Goal: Register for event/course

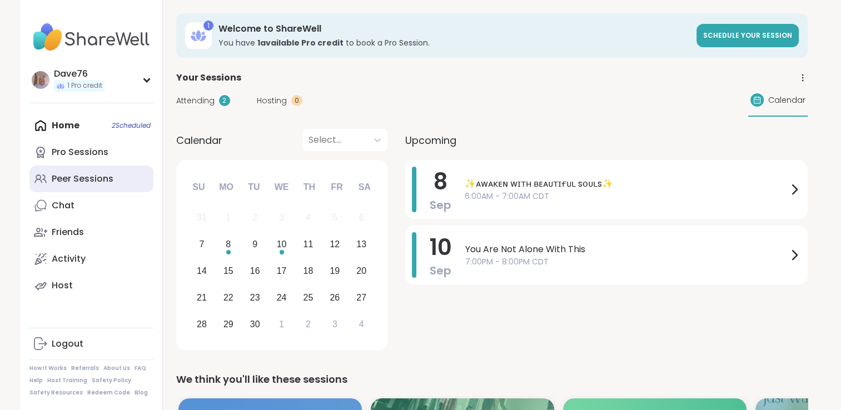
click at [92, 179] on div "Peer Sessions" at bounding box center [83, 179] width 62 height 12
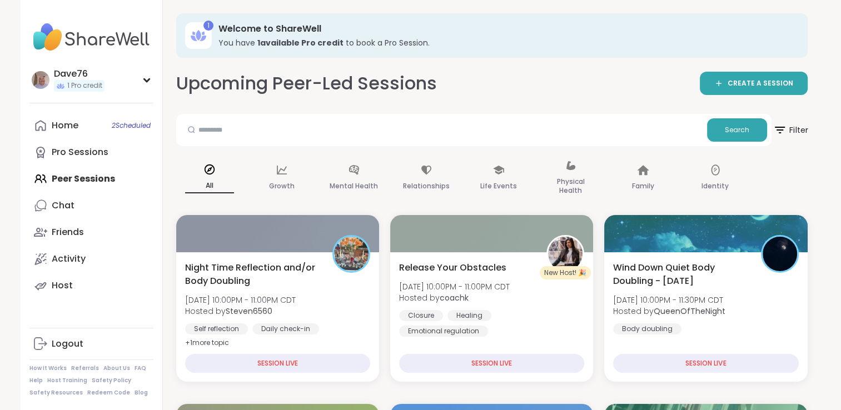
click at [790, 128] on span "Filter" at bounding box center [791, 130] width 36 height 28
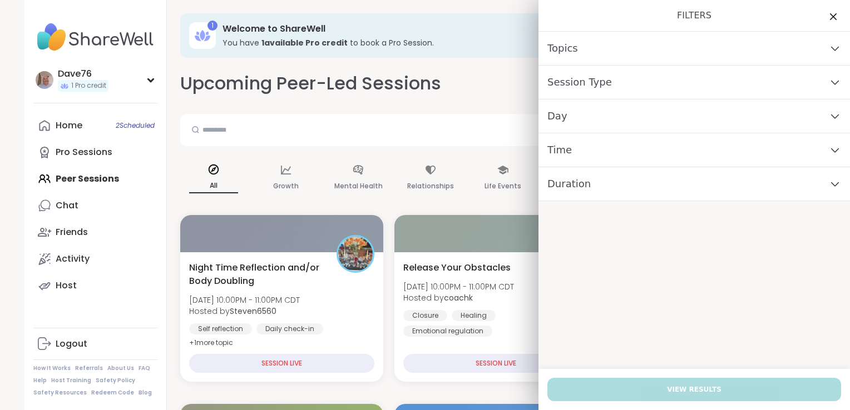
click at [829, 118] on icon at bounding box center [835, 116] width 12 height 8
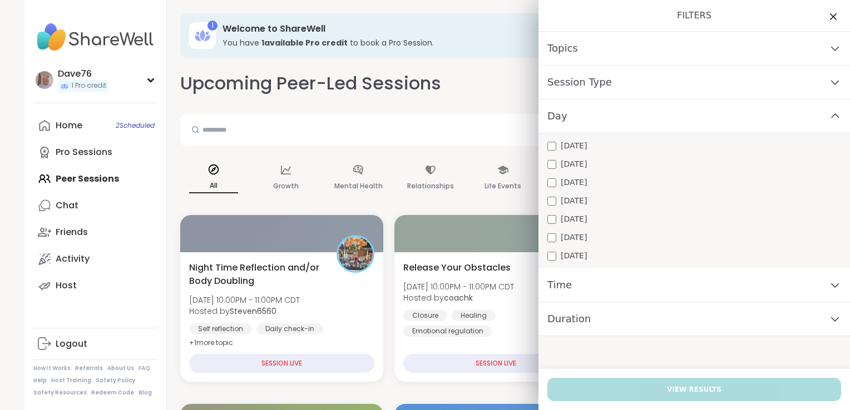
click at [636, 206] on div "[DATE]" at bounding box center [694, 201] width 294 height 12
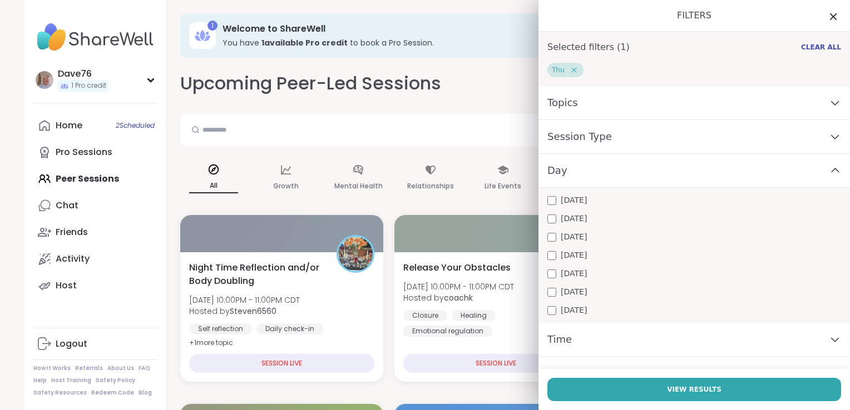
click at [605, 334] on div "Time" at bounding box center [693, 340] width 311 height 34
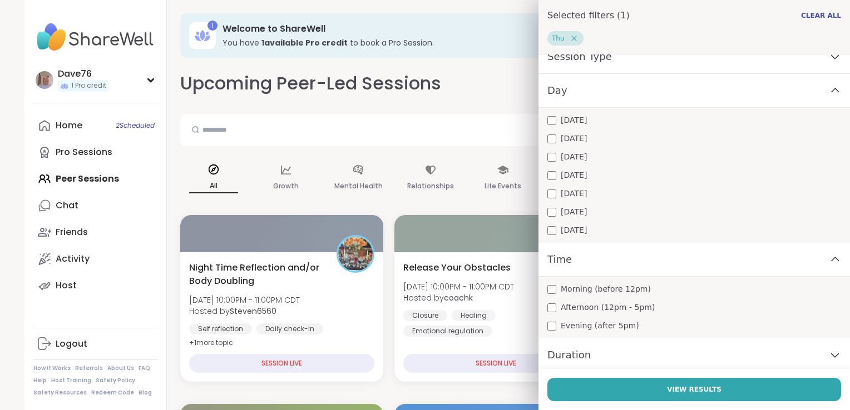
scroll to position [82, 0]
click at [650, 290] on div "Morning (before 12pm)" at bounding box center [694, 287] width 294 height 12
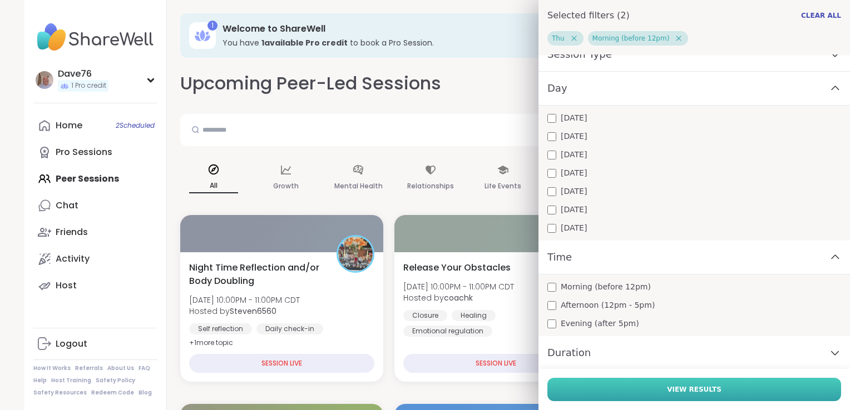
click at [687, 389] on span "View Results" at bounding box center [694, 390] width 55 height 10
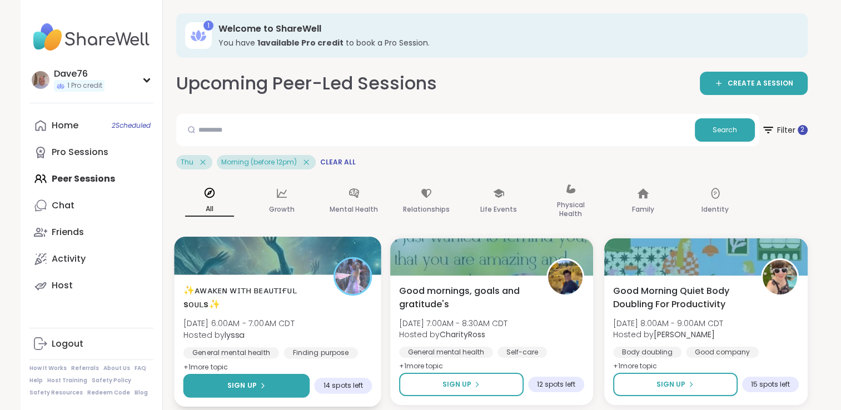
click at [261, 384] on icon at bounding box center [262, 386] width 2 height 4
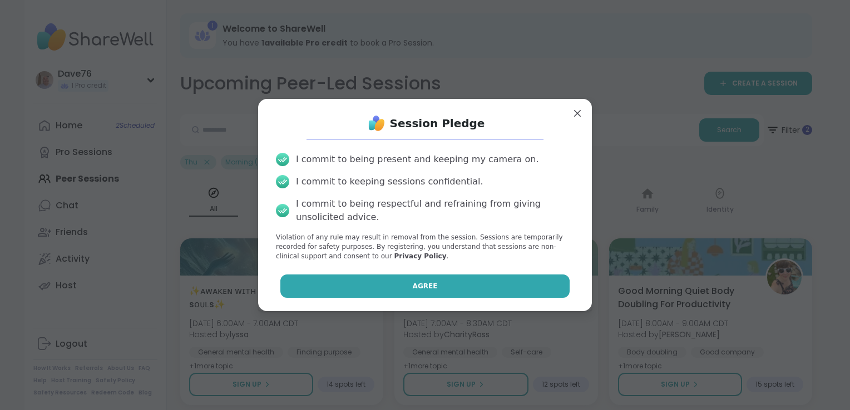
click at [417, 290] on span "Agree" at bounding box center [425, 286] width 25 height 10
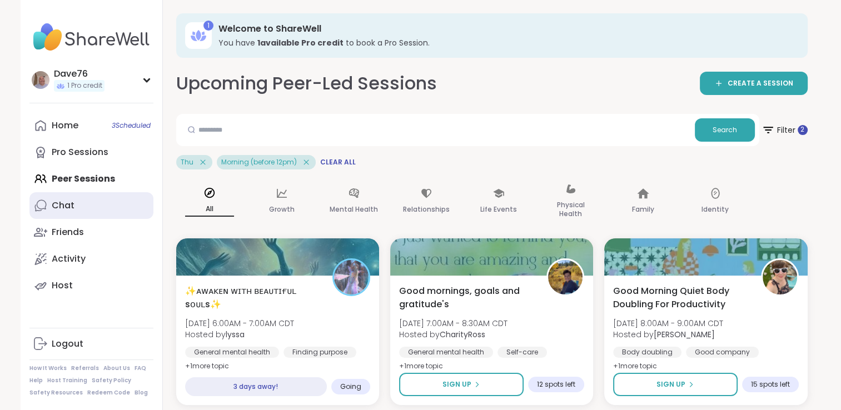
click at [77, 201] on link "Chat" at bounding box center [91, 205] width 124 height 27
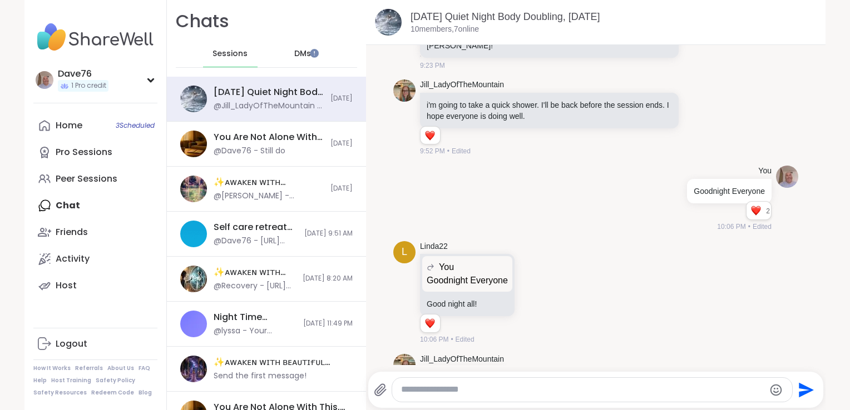
click at [294, 55] on span "DMs" at bounding box center [302, 53] width 17 height 11
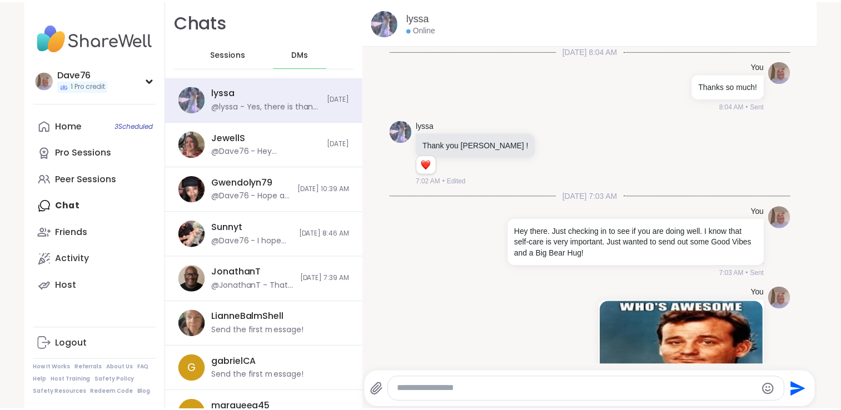
scroll to position [503, 0]
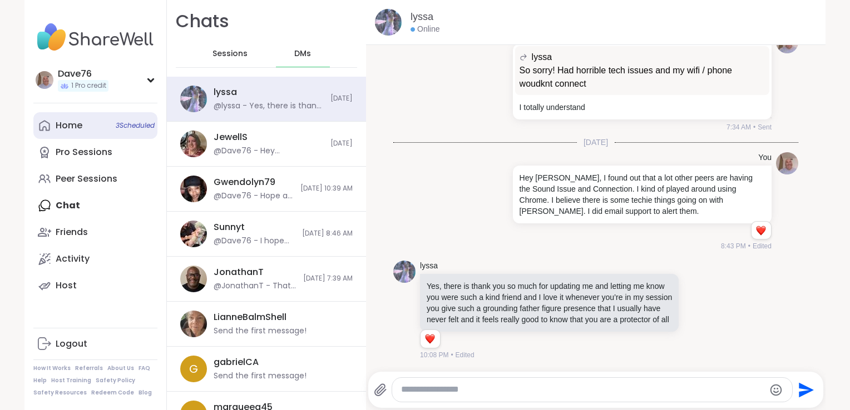
click at [62, 127] on div "Home 3 Scheduled" at bounding box center [69, 126] width 27 height 12
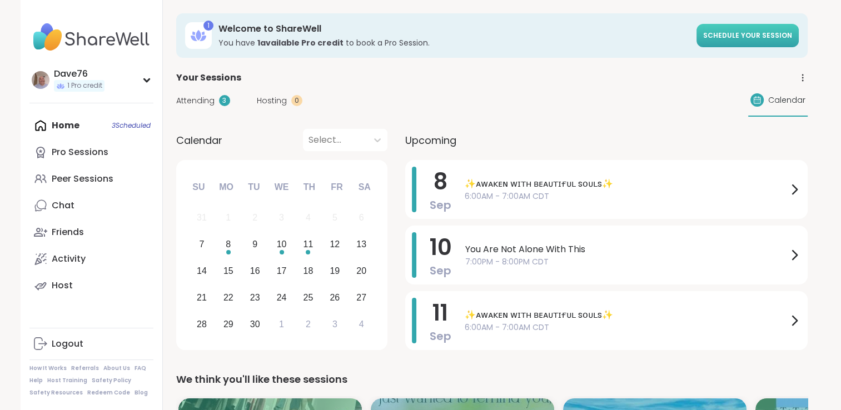
click at [770, 39] on span "Schedule your session" at bounding box center [748, 35] width 89 height 9
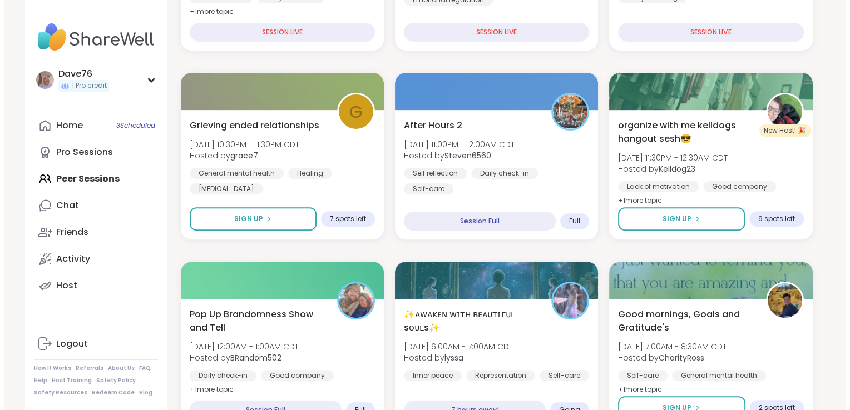
scroll to position [359, 0]
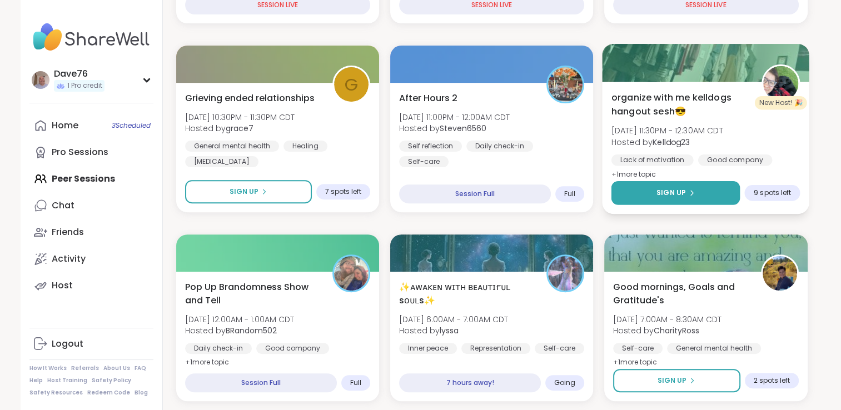
click at [707, 195] on button "Sign Up" at bounding box center [676, 193] width 129 height 24
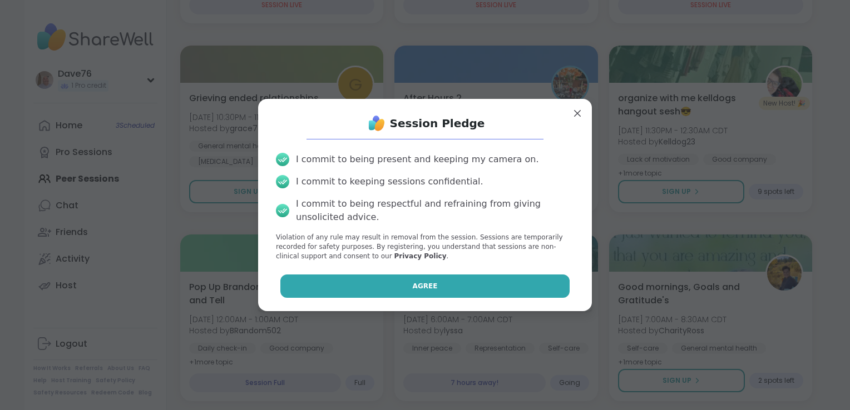
click at [452, 290] on button "Agree" at bounding box center [425, 286] width 290 height 23
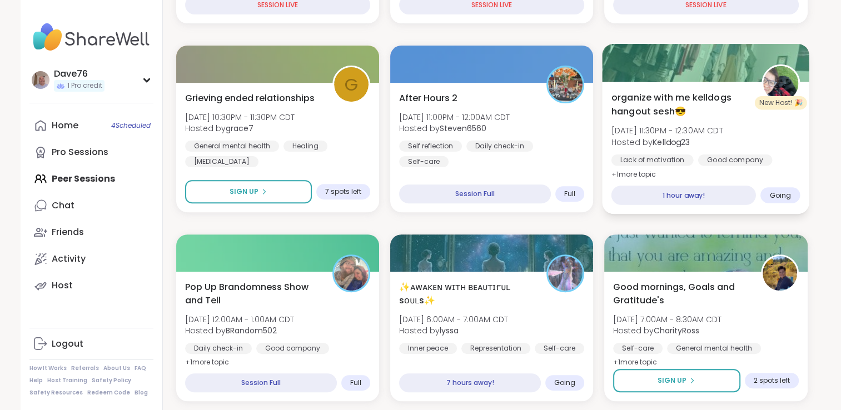
click at [667, 146] on b "Kelldog23" at bounding box center [671, 141] width 37 height 11
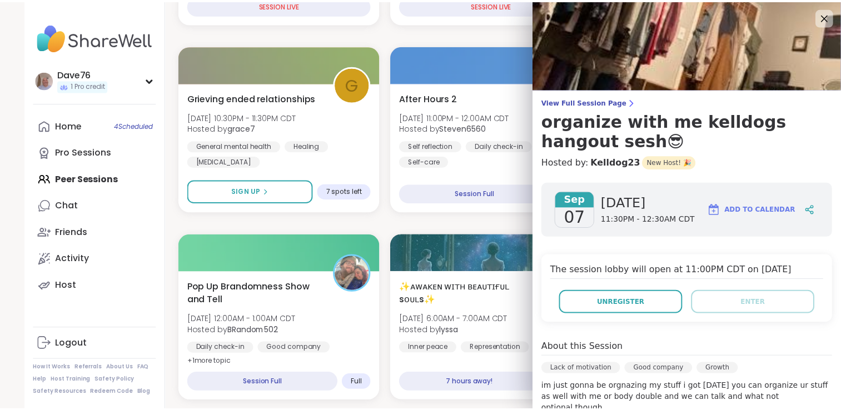
scroll to position [234, 0]
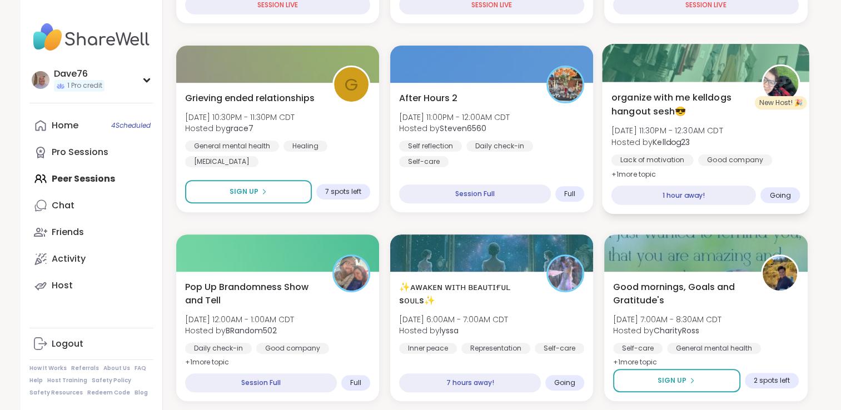
click at [724, 143] on span "Hosted by Kelldog23" at bounding box center [668, 141] width 112 height 11
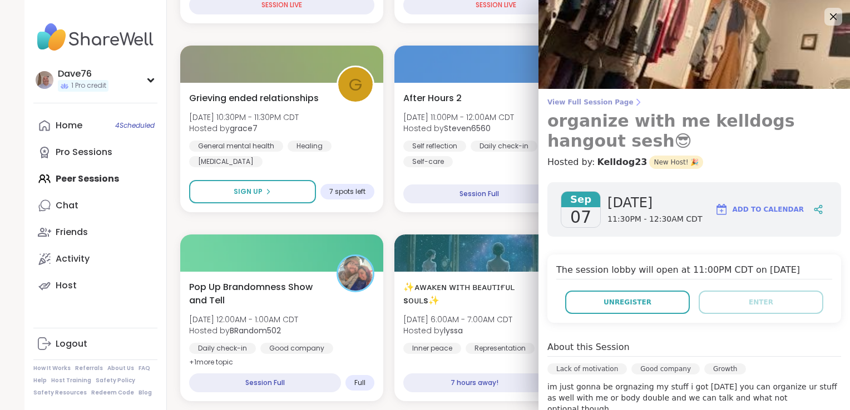
click at [600, 101] on span "View Full Session Page" at bounding box center [694, 102] width 294 height 9
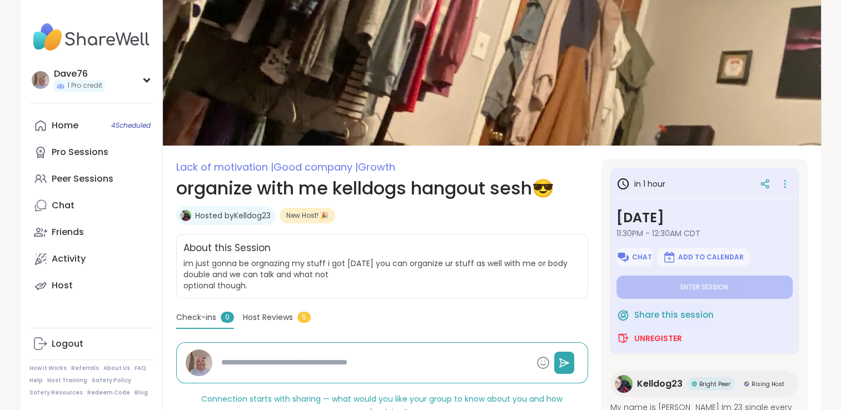
scroll to position [164, 0]
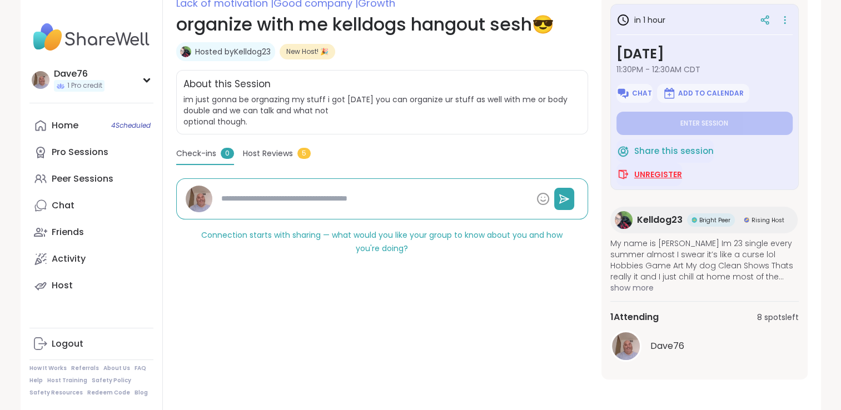
click at [661, 171] on span "Unregister" at bounding box center [659, 174] width 48 height 11
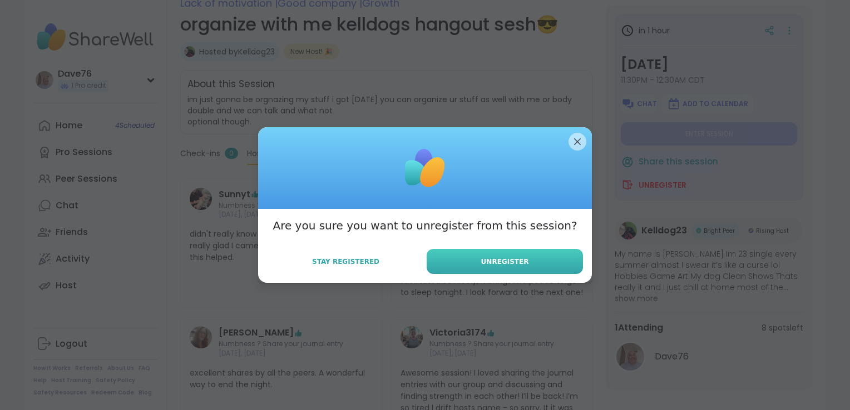
click at [504, 268] on button "Unregister" at bounding box center [505, 261] width 156 height 25
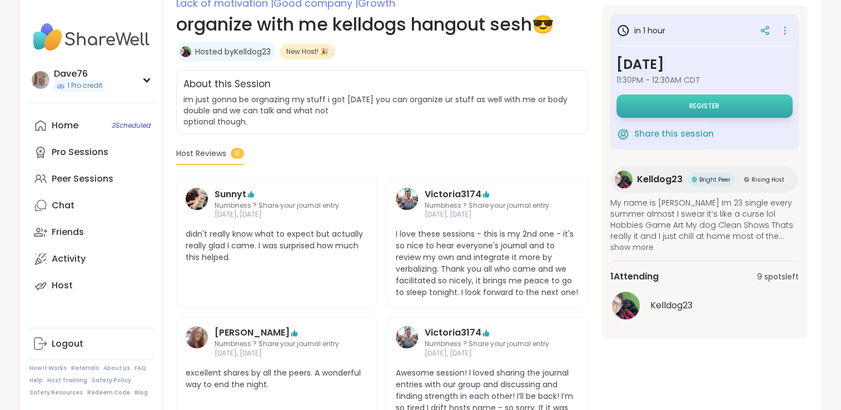
click at [758, 107] on button "Register" at bounding box center [705, 106] width 176 height 23
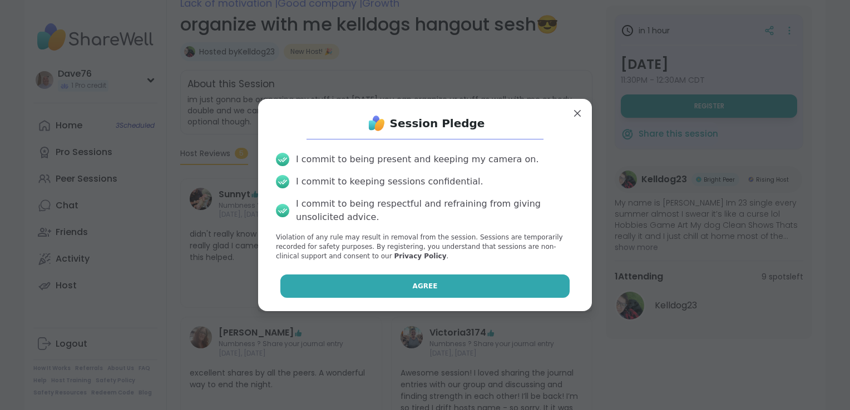
click at [457, 293] on button "Agree" at bounding box center [425, 286] width 290 height 23
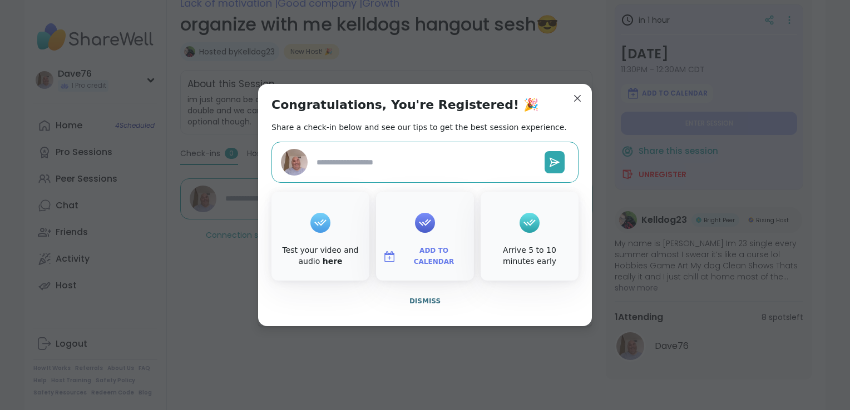
type textarea "*"
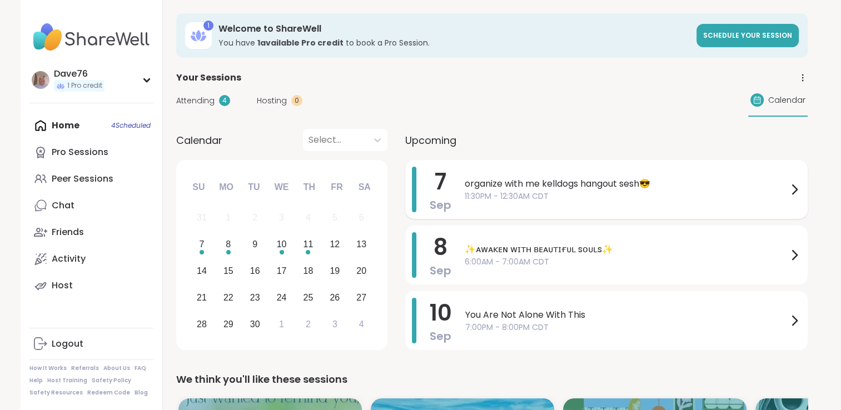
click at [670, 190] on span "organize with me kelldogs hangout sesh😎" at bounding box center [626, 183] width 323 height 13
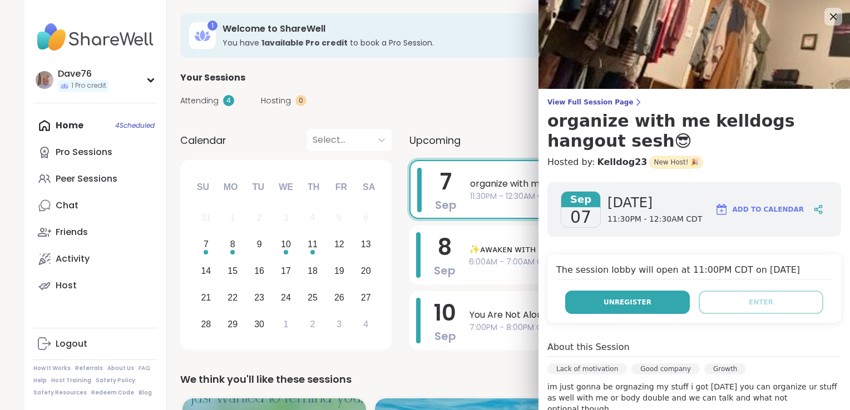
click at [636, 301] on button "Unregister" at bounding box center [627, 302] width 125 height 23
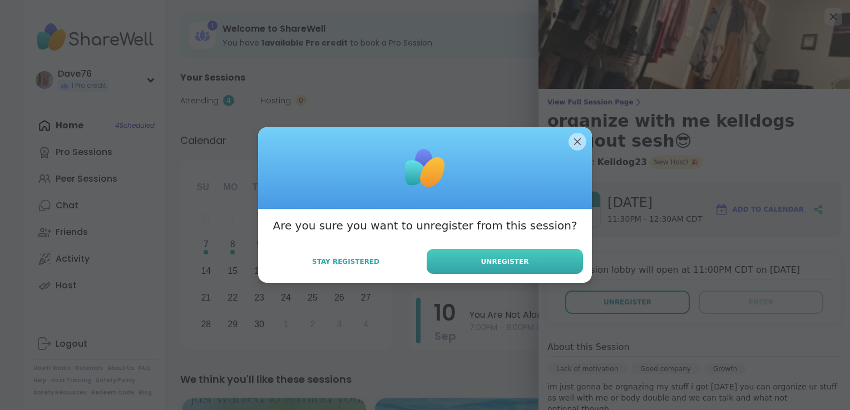
click at [545, 261] on button "Unregister" at bounding box center [505, 261] width 156 height 25
